Goal: Transaction & Acquisition: Obtain resource

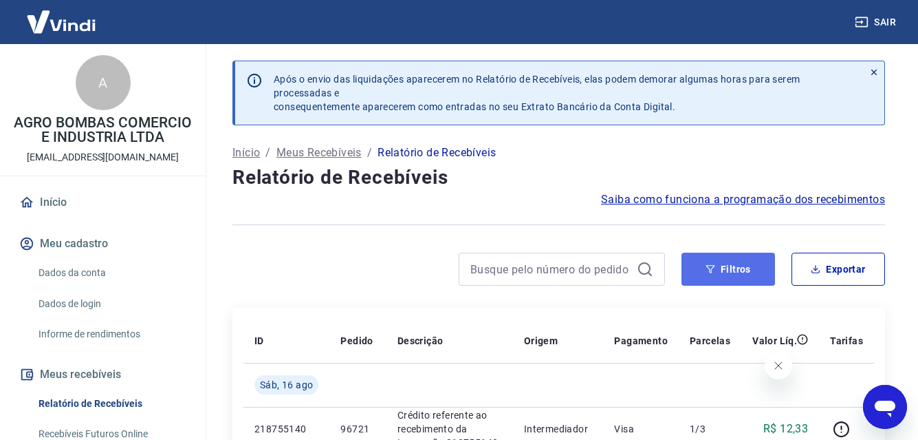
click at [734, 267] on button "Filtros" at bounding box center [729, 268] width 94 height 33
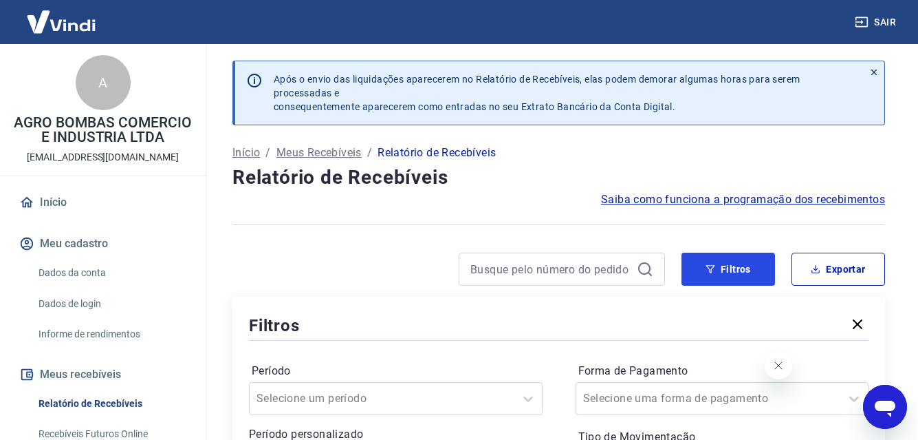
scroll to position [229, 0]
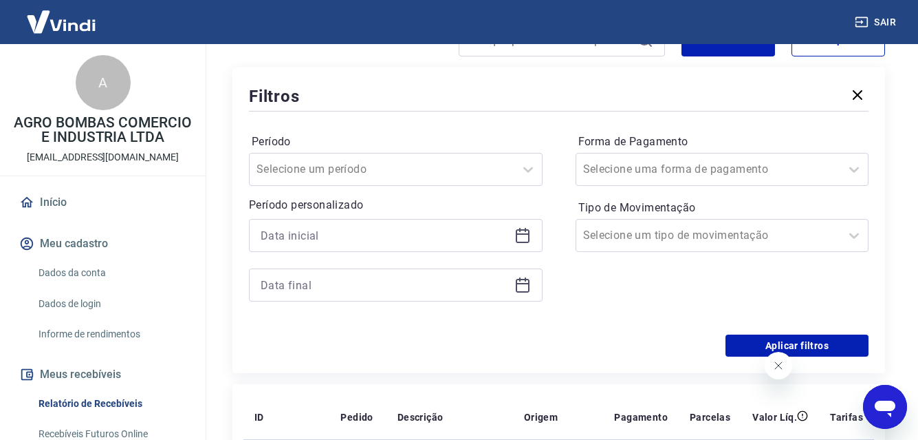
click at [520, 236] on icon at bounding box center [523, 235] width 17 height 17
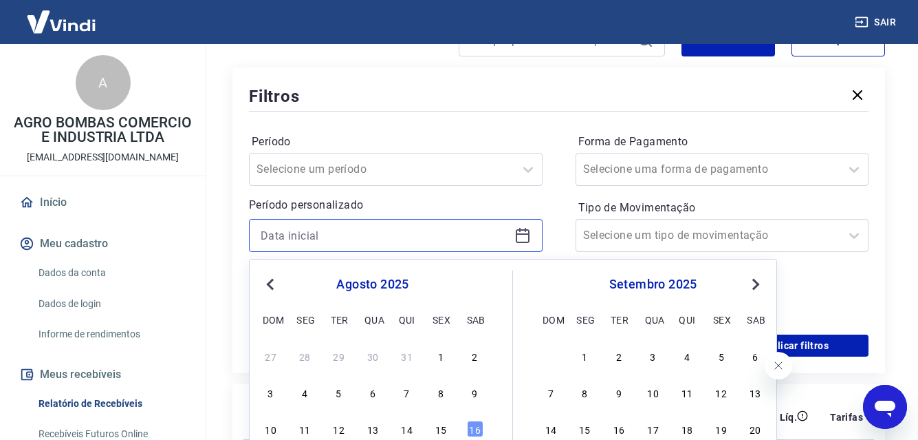
scroll to position [459, 0]
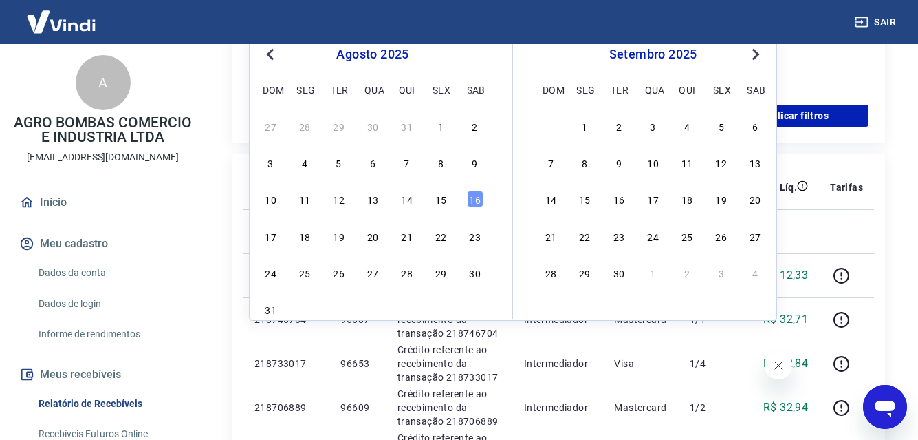
click at [272, 54] on span "Previous Month" at bounding box center [272, 54] width 0 height 16
click at [334, 127] on div "1" at bounding box center [339, 126] width 17 height 17
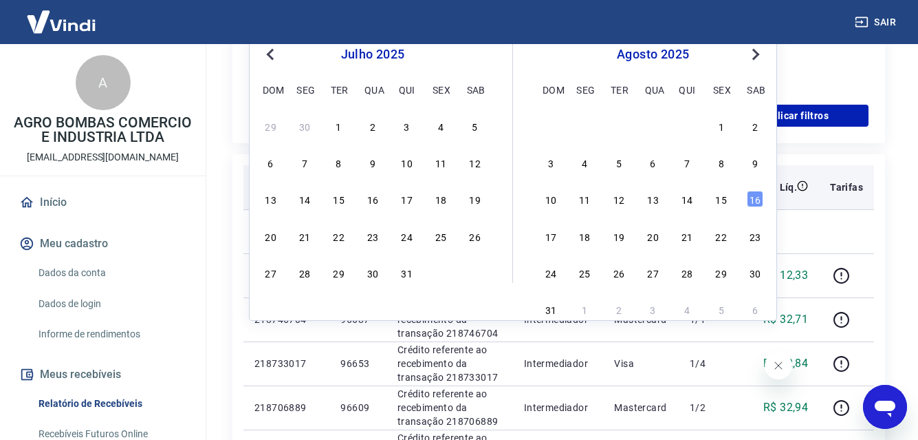
type input "[DATE]"
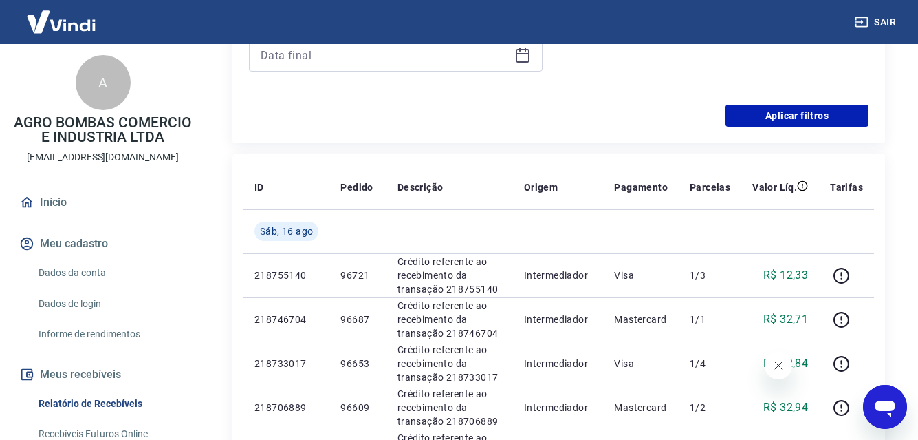
scroll to position [229, 0]
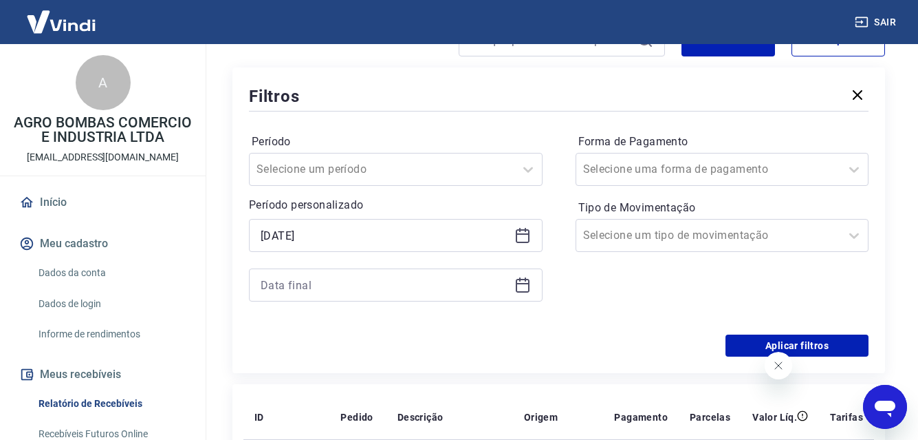
click at [519, 287] on icon at bounding box center [523, 285] width 17 height 17
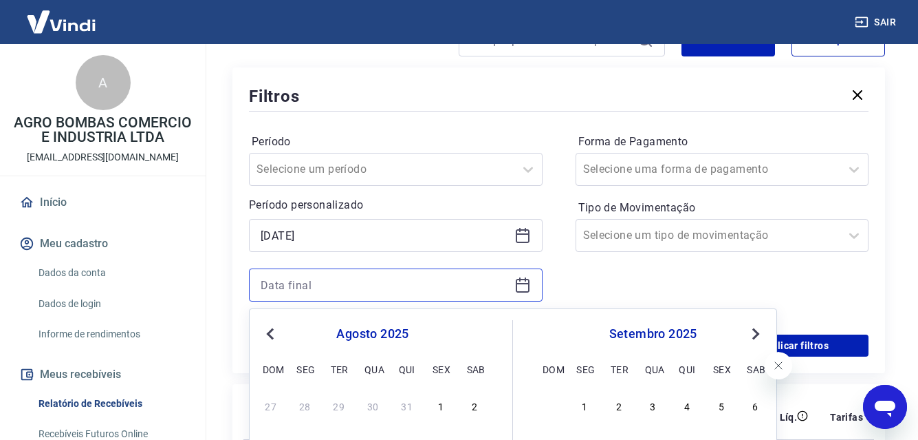
scroll to position [459, 0]
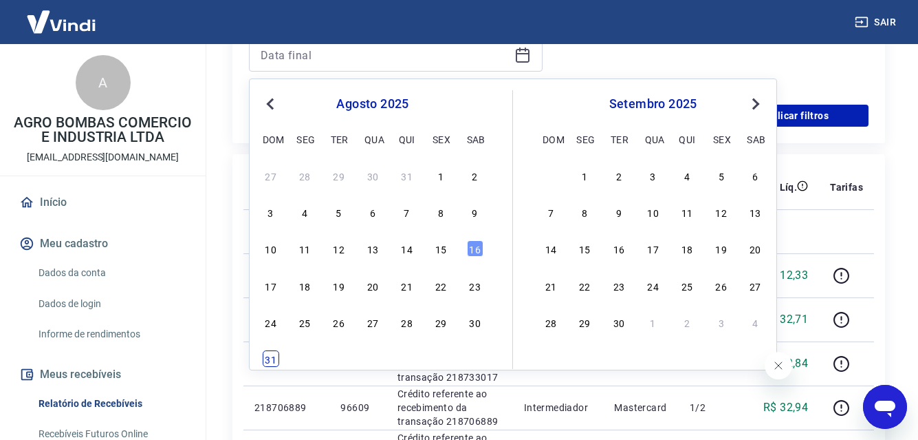
click at [269, 363] on div "31" at bounding box center [271, 358] width 17 height 17
type input "[DATE]"
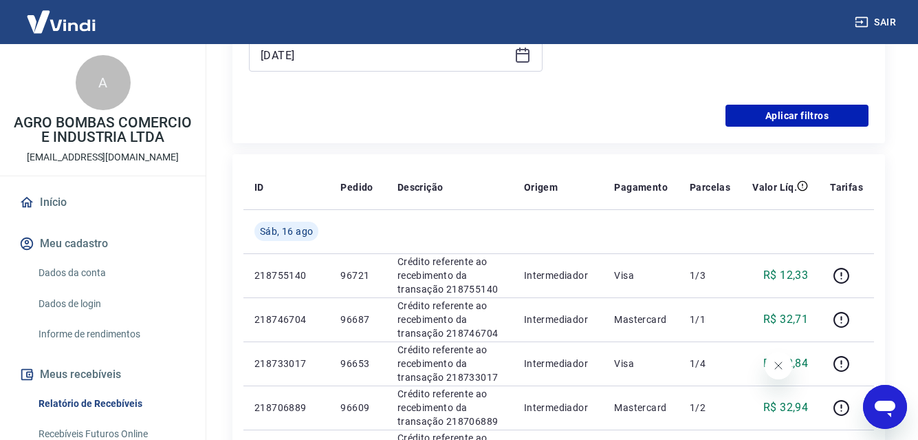
scroll to position [229, 0]
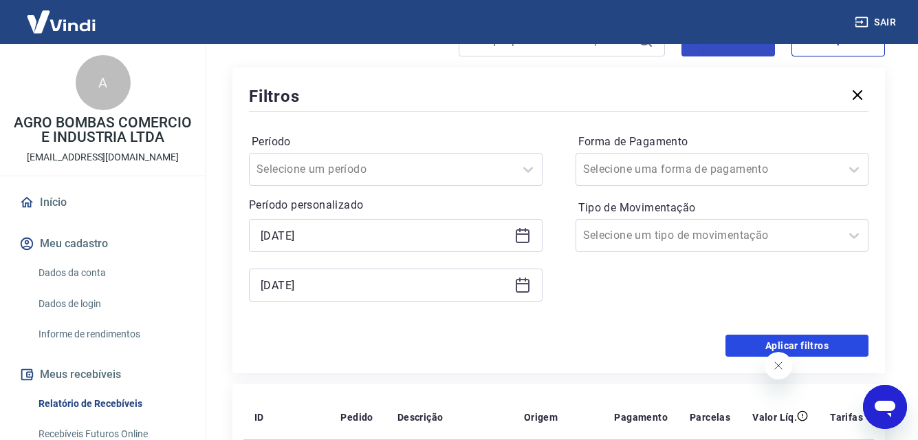
drag, startPoint x: 744, startPoint y: 343, endPoint x: 728, endPoint y: 237, distance: 106.4
click at [744, 343] on button "Aplicar filtros" at bounding box center [797, 345] width 143 height 22
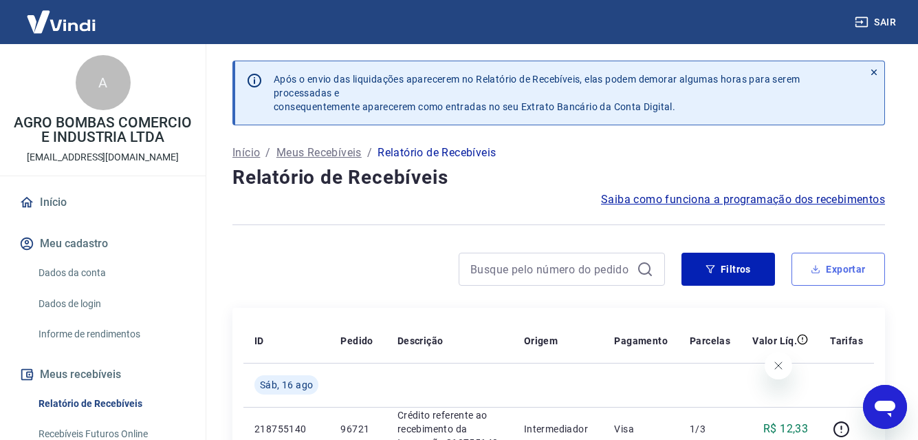
click at [827, 272] on button "Exportar" at bounding box center [839, 268] width 94 height 33
type input "[DATE]"
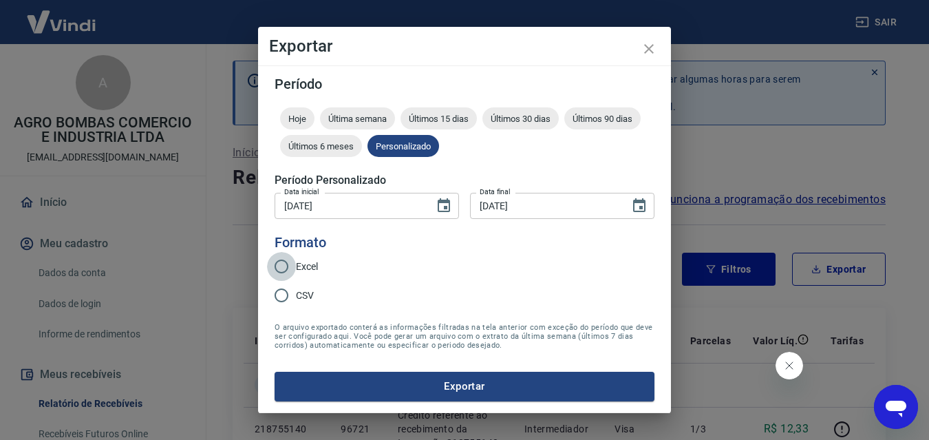
click at [281, 265] on input "Excel" at bounding box center [281, 266] width 29 height 29
radio input "true"
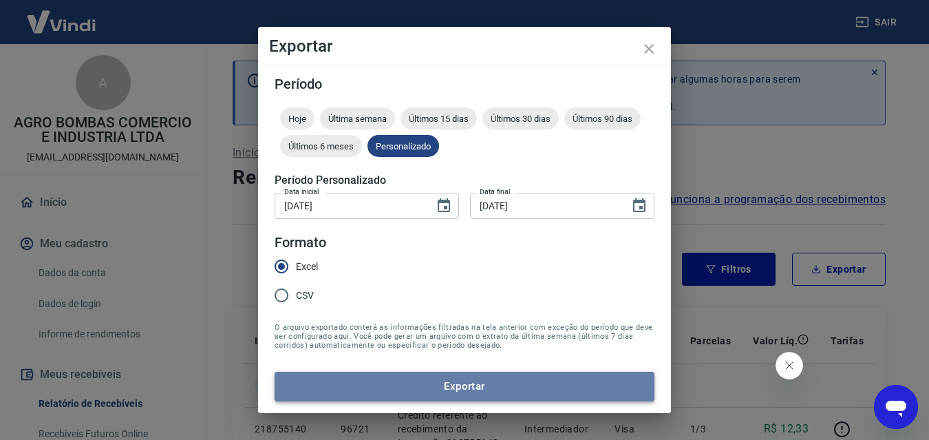
click at [420, 380] on button "Exportar" at bounding box center [464, 385] width 380 height 29
